Goal: Complete application form

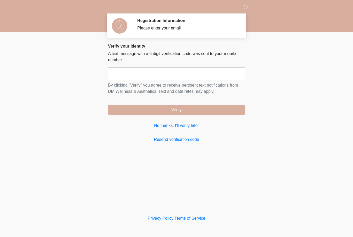
click at [234, 77] on input "text" at bounding box center [176, 73] width 137 height 13
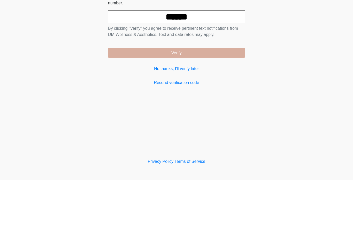
type input "******"
click at [213, 105] on button "Verify" at bounding box center [176, 110] width 137 height 10
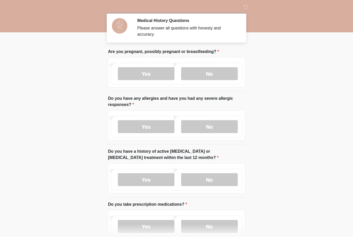
click at [206, 76] on label "No" at bounding box center [209, 73] width 57 height 13
click at [214, 127] on label "No" at bounding box center [209, 126] width 57 height 13
click at [219, 182] on label "No" at bounding box center [209, 179] width 57 height 13
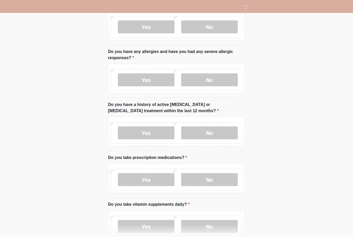
scroll to position [57, 0]
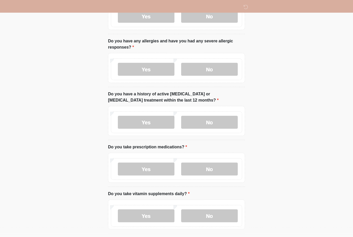
click at [218, 170] on label "No" at bounding box center [209, 169] width 57 height 13
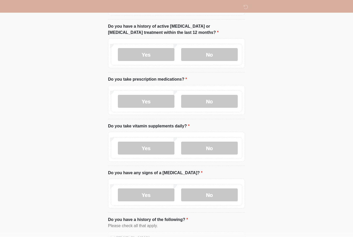
click at [224, 150] on label "No" at bounding box center [209, 148] width 57 height 13
click at [219, 194] on label "No" at bounding box center [209, 194] width 57 height 13
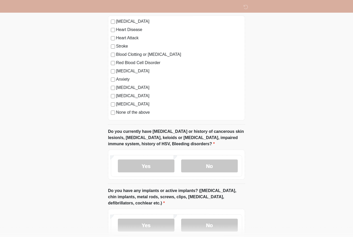
scroll to position [341, 0]
click at [221, 166] on label "No" at bounding box center [209, 165] width 57 height 13
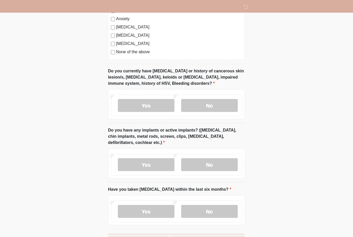
click at [226, 164] on label "No" at bounding box center [209, 164] width 57 height 13
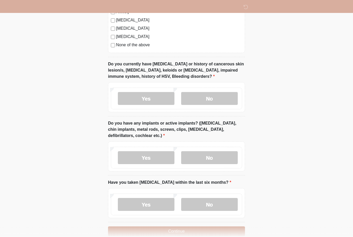
scroll to position [418, 0]
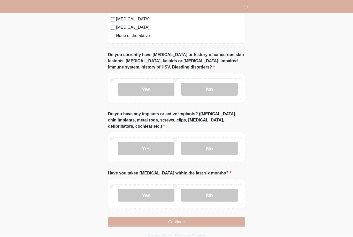
click at [221, 196] on label "No" at bounding box center [209, 195] width 57 height 13
click at [236, 220] on button "Continue" at bounding box center [176, 222] width 137 height 10
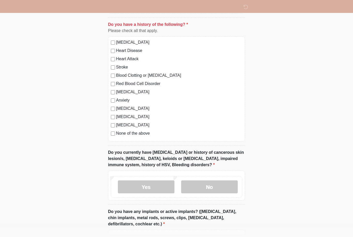
click at [144, 133] on label "None of the above" at bounding box center [179, 133] width 126 height 6
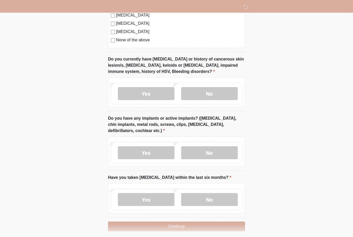
scroll to position [414, 0]
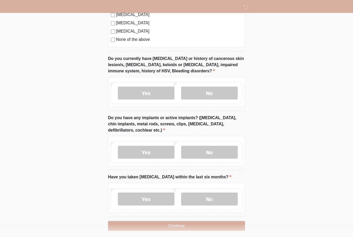
click at [228, 221] on button "Continue" at bounding box center [176, 226] width 137 height 10
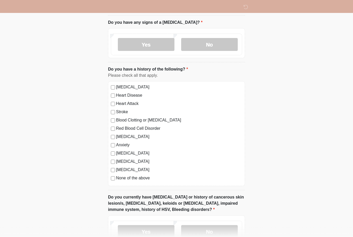
scroll to position [0, 0]
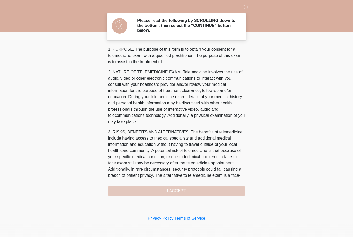
click at [223, 192] on div "1. PURPOSE. The purpose of this form is to obtain your consent for a telemedici…" at bounding box center [176, 121] width 137 height 150
click at [220, 195] on div "1. PURPOSE. The purpose of this form is to obtain your consent for a telemedici…" at bounding box center [176, 121] width 137 height 150
click at [225, 188] on div "1. PURPOSE. The purpose of this form is to obtain your consent for a telemedici…" at bounding box center [176, 121] width 137 height 150
click at [170, 197] on div "‎ ‎ Please read the following by SCROLLING down to the bottom, then select the …" at bounding box center [176, 107] width 155 height 204
click at [181, 197] on div "‎ ‎ Please read the following by SCROLLING down to the bottom, then select the …" at bounding box center [176, 107] width 155 height 204
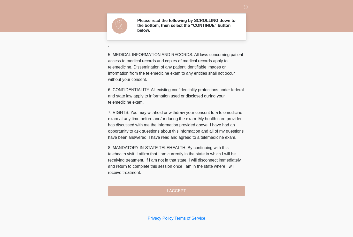
scroll to position [172, 0]
click at [158, 182] on div "1. PURPOSE. The purpose of this form is to obtain your consent for a telemedici…" at bounding box center [176, 121] width 137 height 150
click at [151, 188] on button "I ACCEPT" at bounding box center [176, 191] width 137 height 10
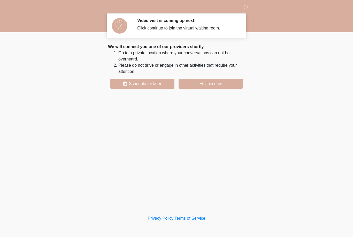
click at [211, 84] on button "Join now" at bounding box center [211, 84] width 64 height 10
